Goal: Check status

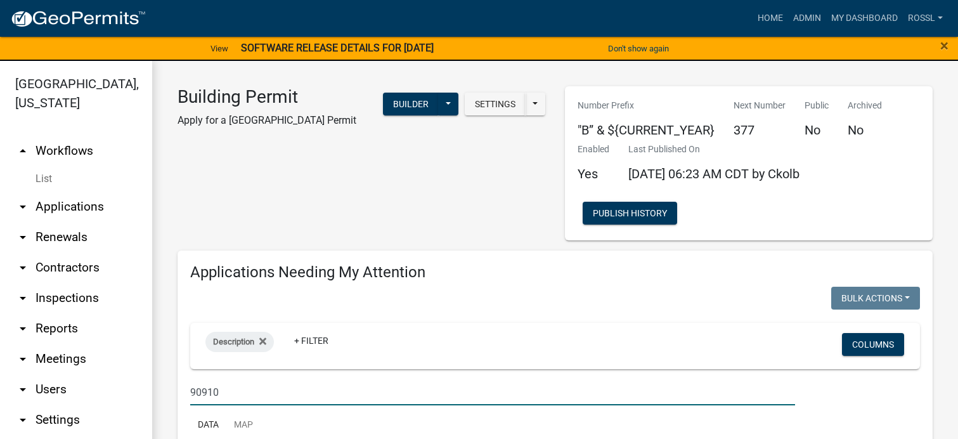
select select "2: 50"
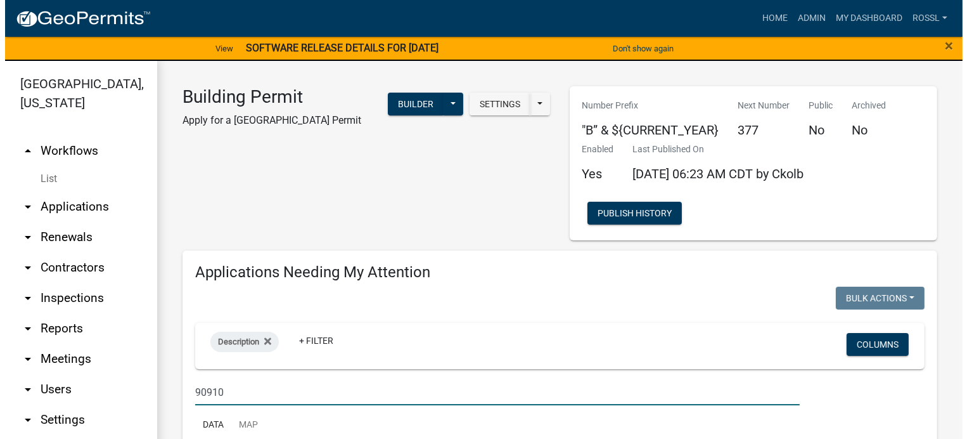
scroll to position [507, 0]
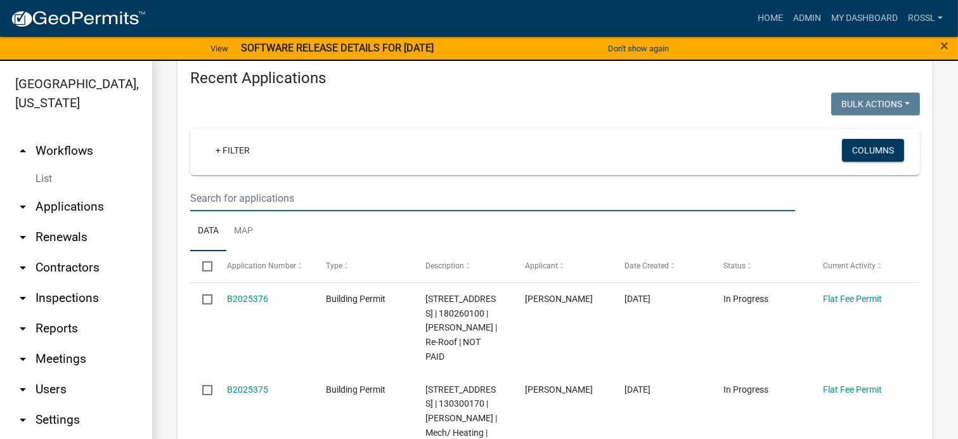
click at [236, 188] on input "text" at bounding box center [492, 198] width 605 height 26
type input "1"
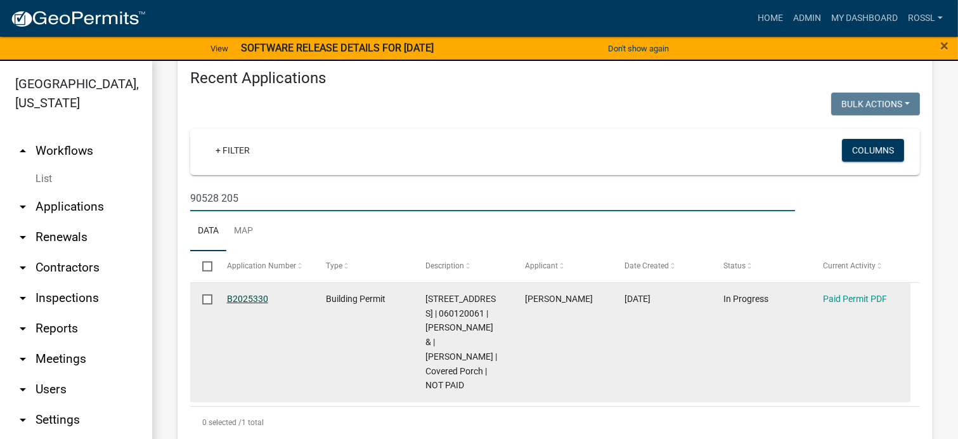
type input "90528 205"
click at [266, 293] on link "B2025330" at bounding box center [247, 298] width 41 height 10
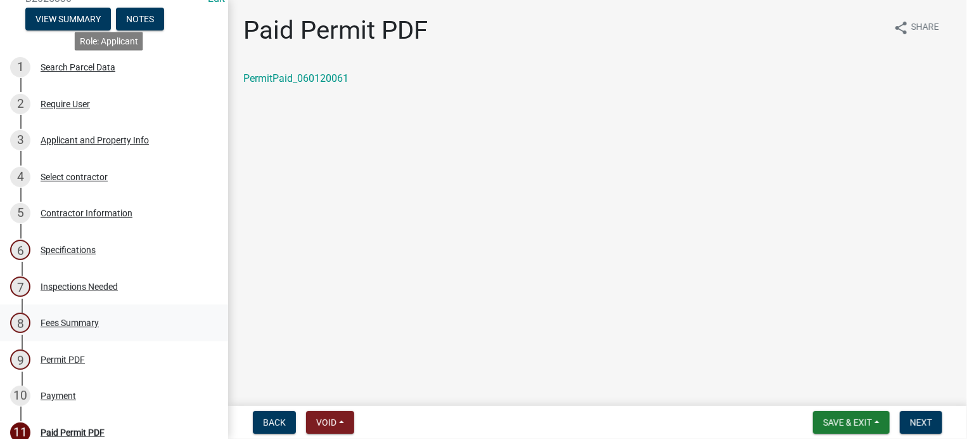
scroll to position [190, 0]
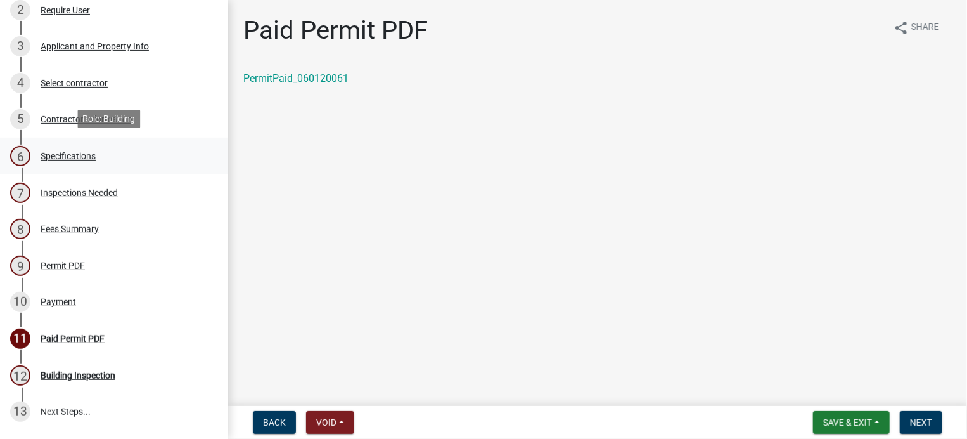
click at [54, 151] on div "Specifications" at bounding box center [68, 155] width 55 height 9
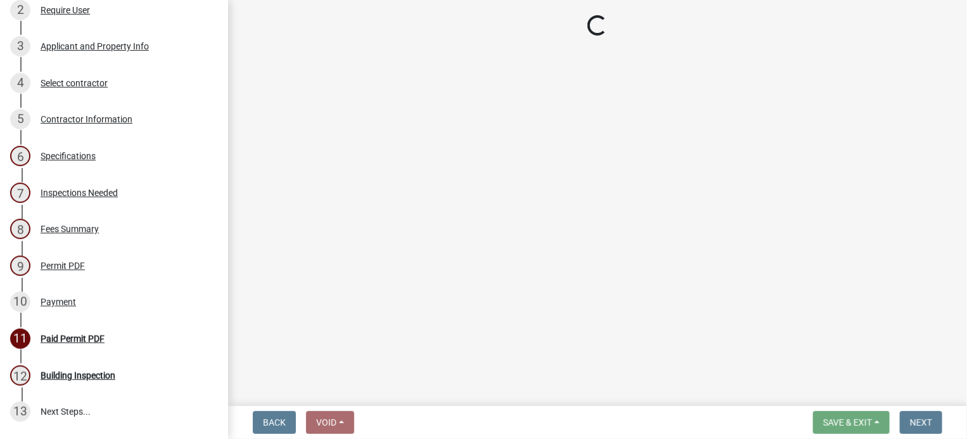
select select "cf5e982a-8fde-449d-bcd8-be8cdfb99374"
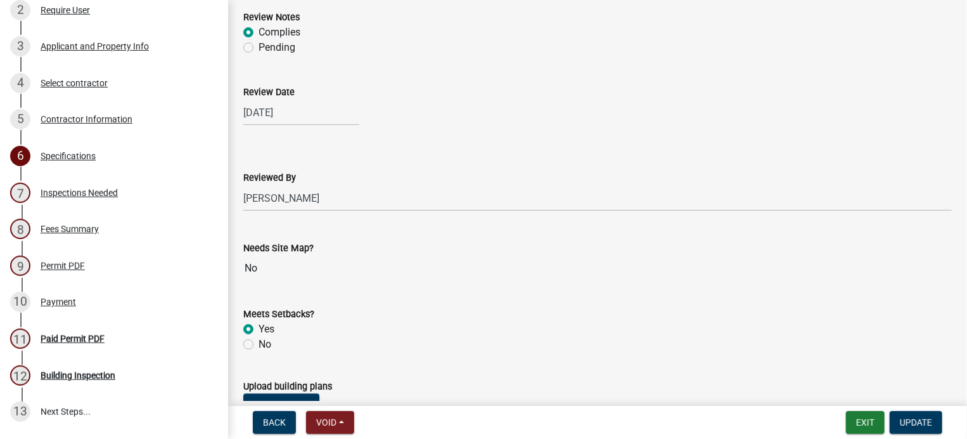
scroll to position [1331, 0]
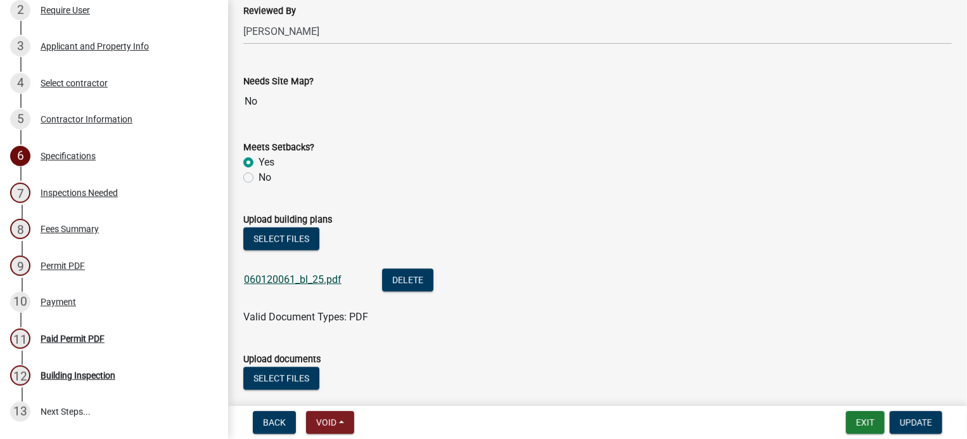
click at [337, 273] on link "060120061_bl_25.pdf" at bounding box center [293, 279] width 98 height 12
